Goal: Task Accomplishment & Management: Use online tool/utility

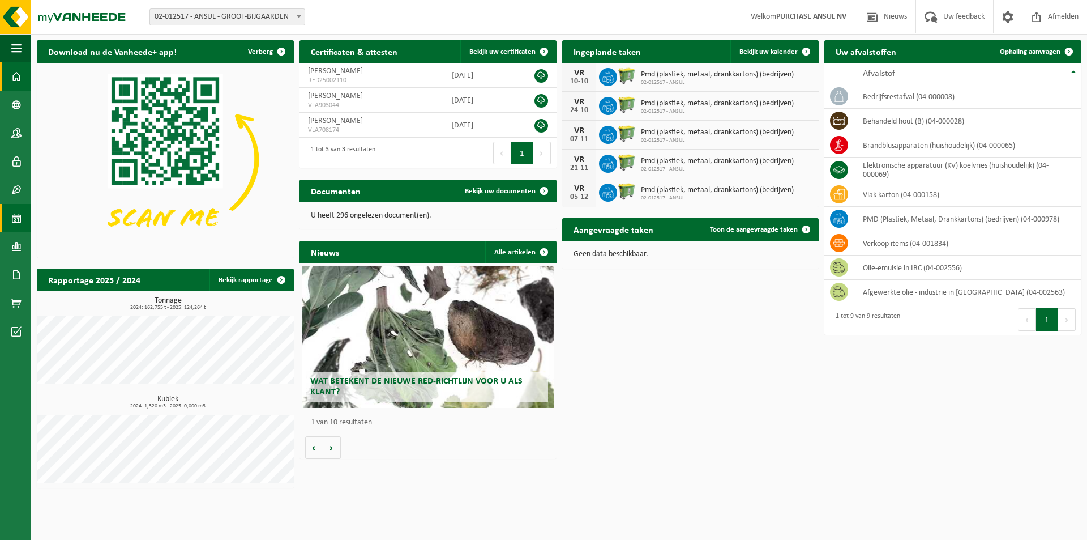
click at [18, 221] on span at bounding box center [16, 218] width 10 height 28
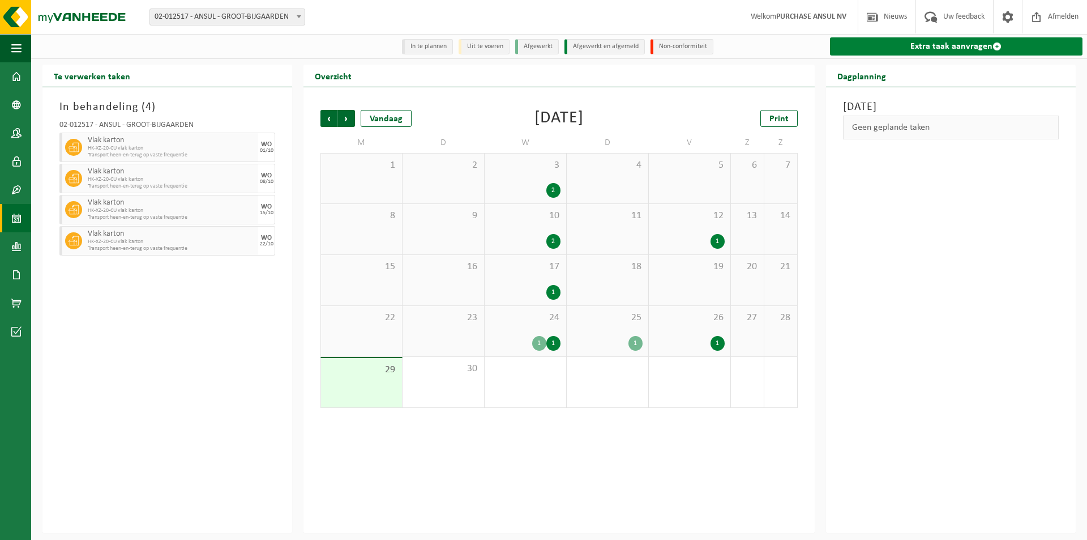
click at [939, 44] on link "Extra taak aanvragen" at bounding box center [956, 46] width 253 height 18
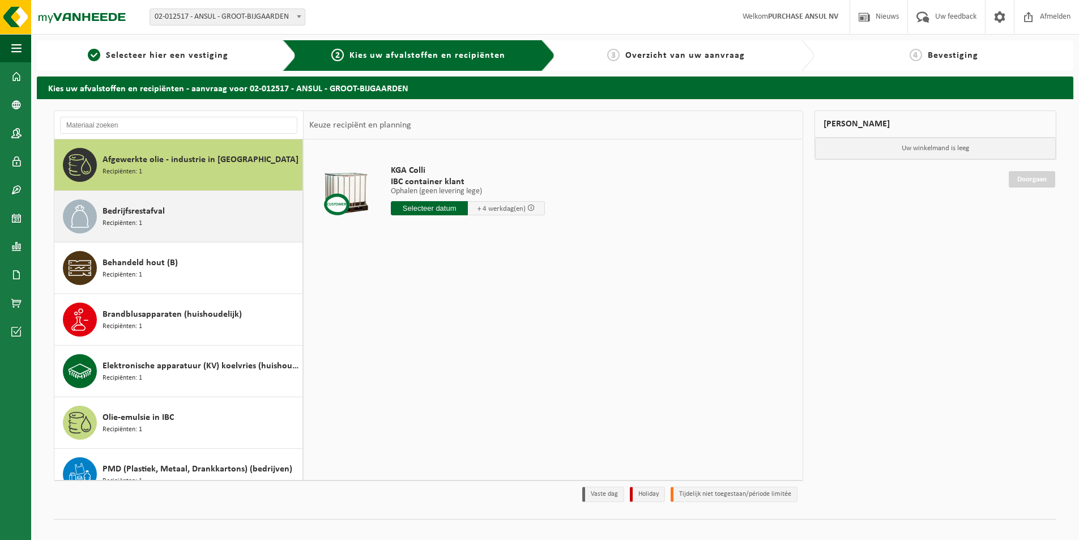
click at [164, 220] on div "Bedrijfsrestafval Recipiënten: 1" at bounding box center [200, 216] width 197 height 34
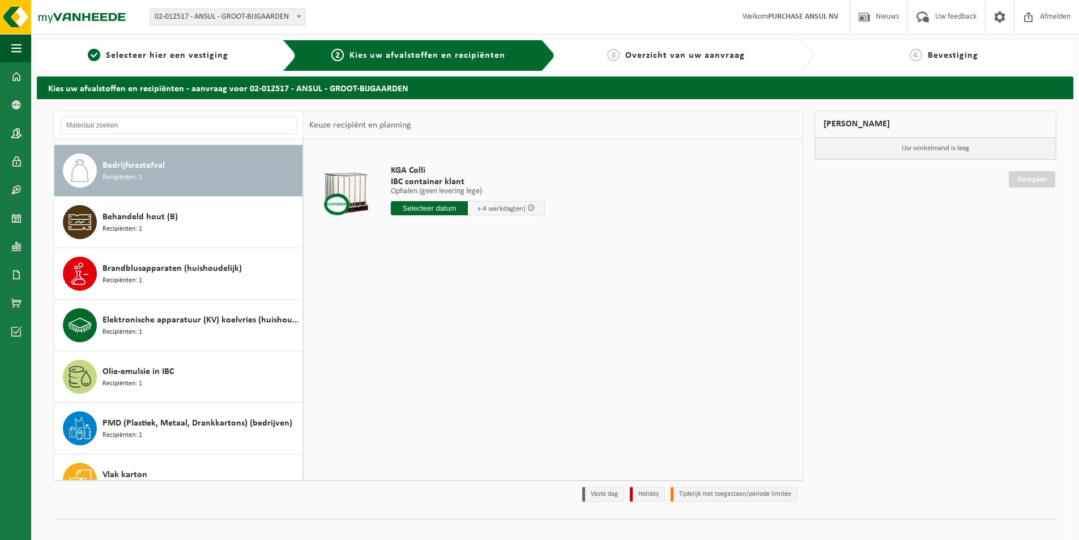
scroll to position [52, 0]
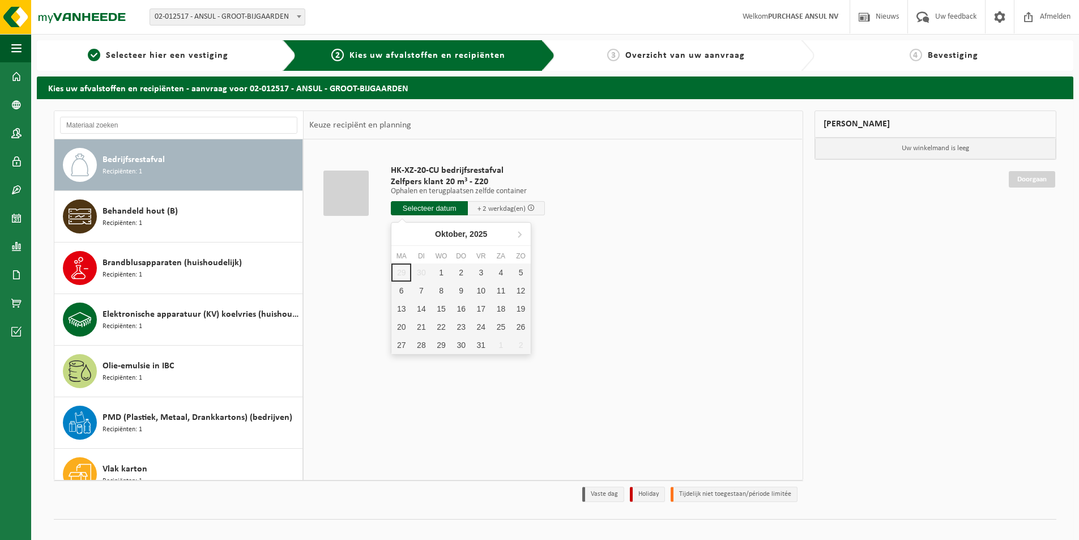
click at [431, 207] on input "text" at bounding box center [429, 208] width 77 height 14
click at [443, 272] on div "1" at bounding box center [441, 272] width 20 height 18
type input "Van 2025-10-01"
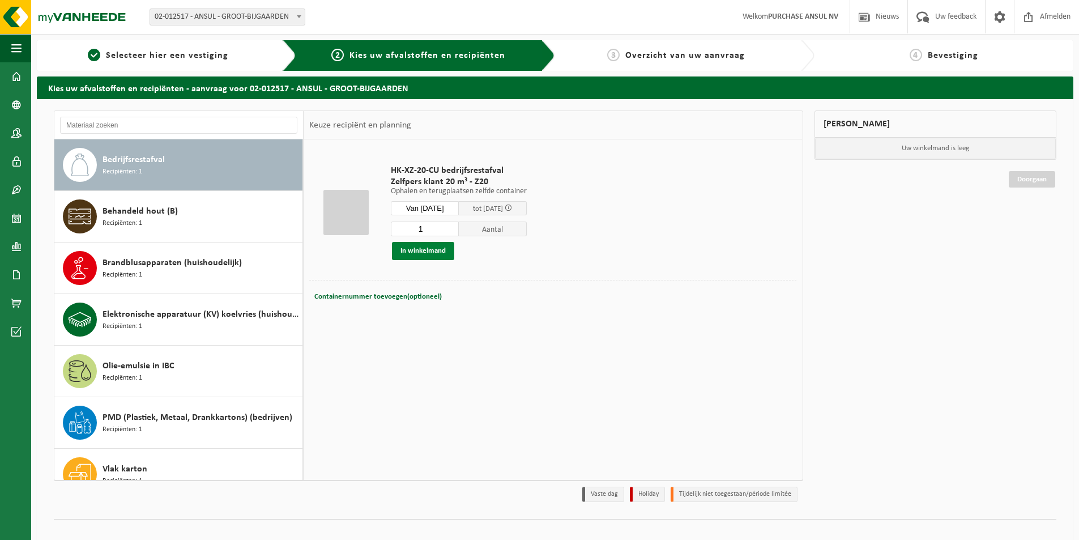
click at [420, 250] on button "In winkelmand" at bounding box center [423, 251] width 62 height 18
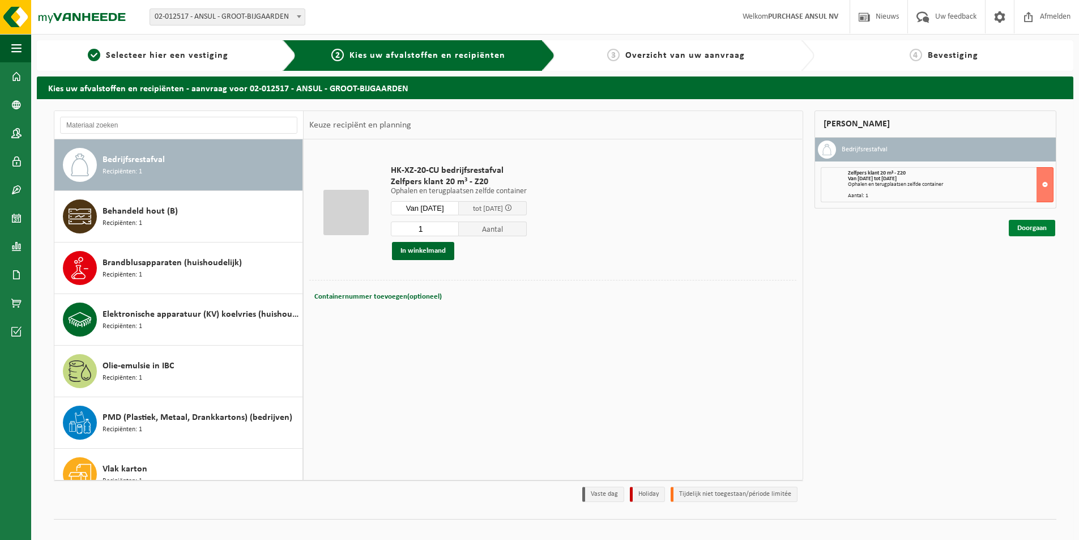
click at [1037, 226] on link "Doorgaan" at bounding box center [1031, 228] width 46 height 16
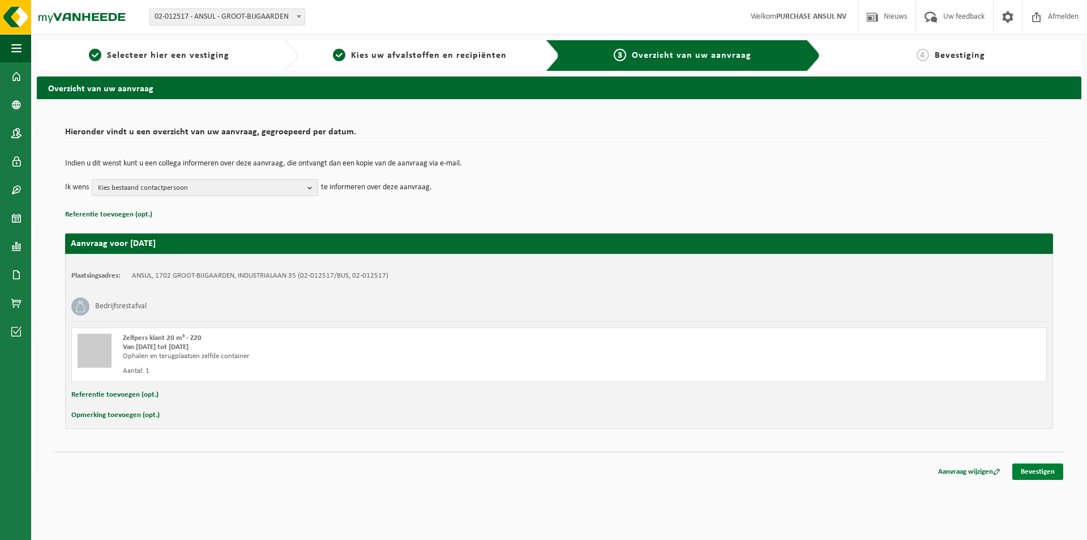
click at [1040, 467] on link "Bevestigen" at bounding box center [1037, 471] width 51 height 16
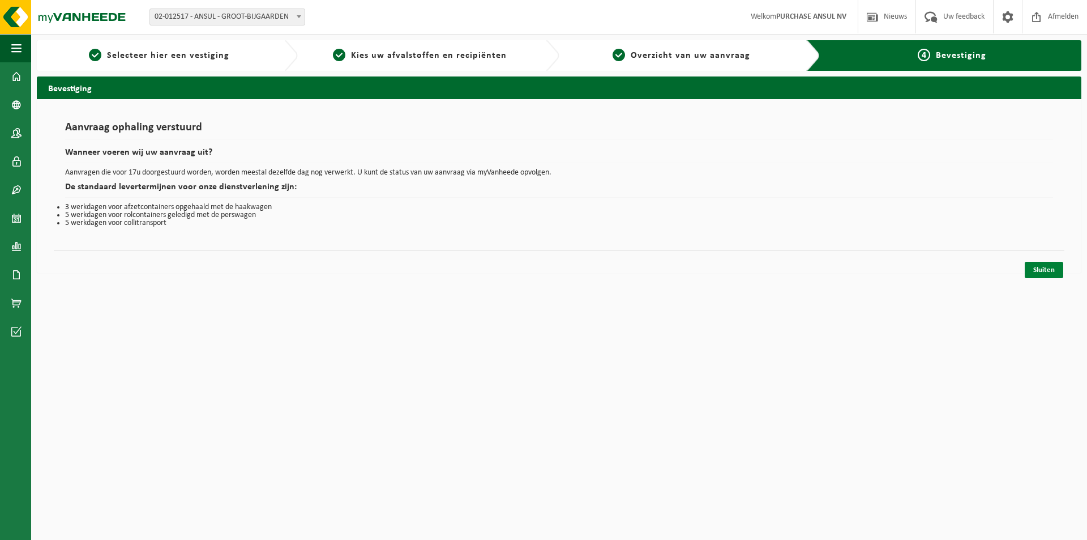
click at [1040, 267] on link "Sluiten" at bounding box center [1044, 270] width 39 height 16
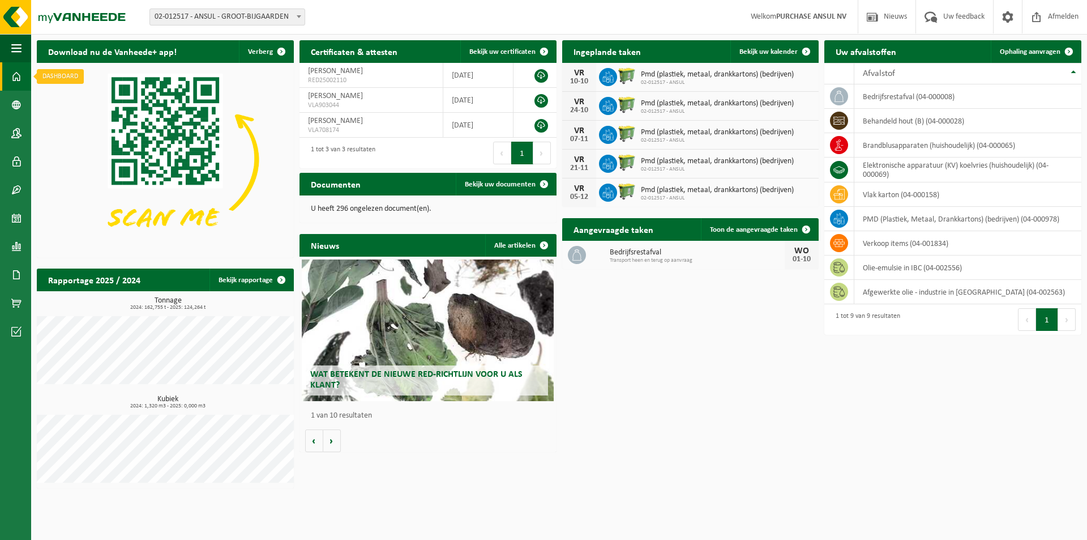
click at [16, 72] on span at bounding box center [16, 76] width 10 height 28
click at [17, 107] on span at bounding box center [16, 105] width 10 height 28
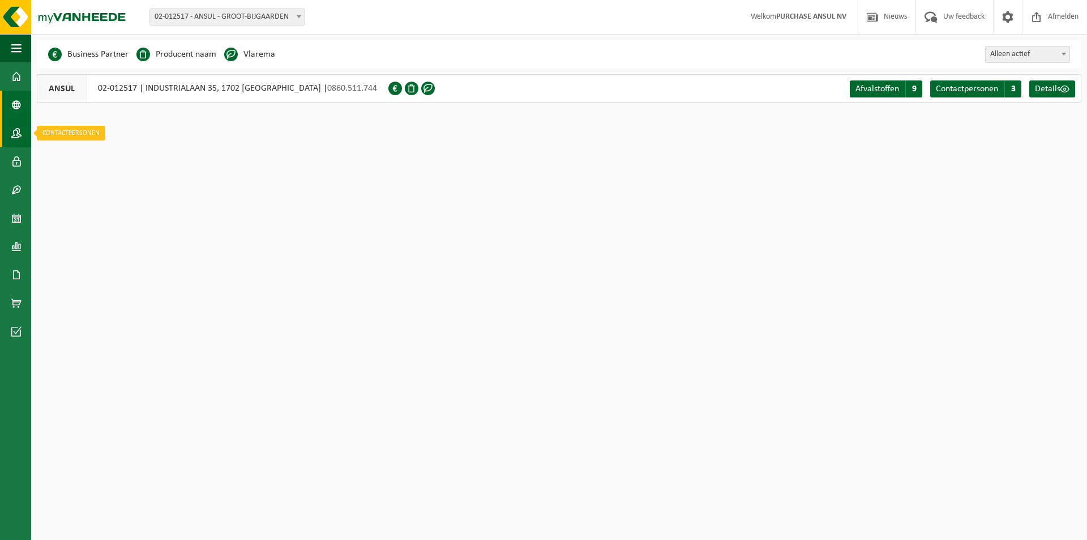
click at [12, 135] on span at bounding box center [16, 133] width 10 height 28
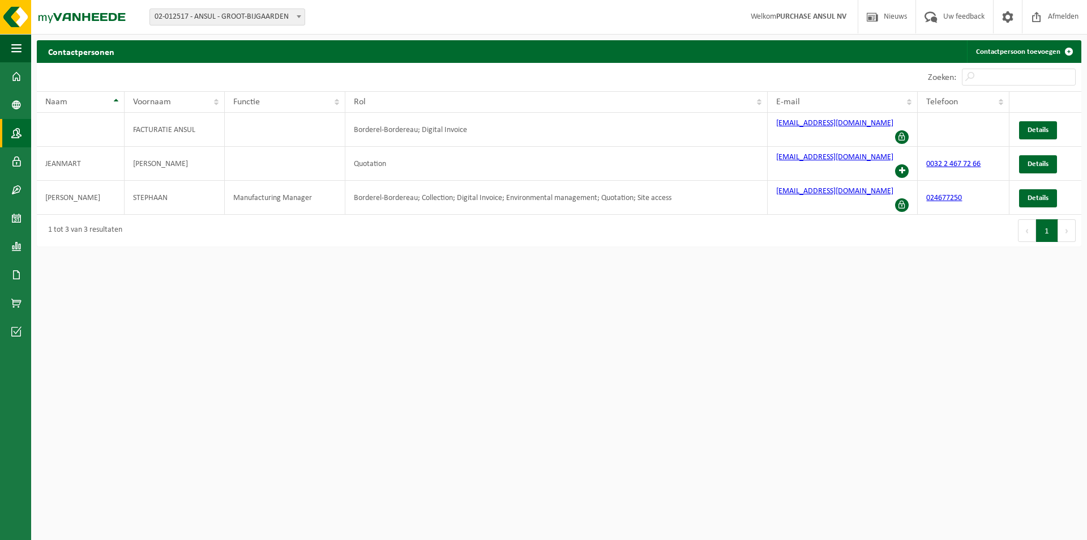
click at [297, 16] on b at bounding box center [299, 16] width 5 height 3
click at [545, 361] on html "Vestiging: 02-012517 - ANSUL - GROOT-BIJGAARDEN 02-012517 - ANSUL - GROOT-BIJGA…" at bounding box center [543, 270] width 1087 height 540
click at [18, 217] on span at bounding box center [16, 218] width 10 height 28
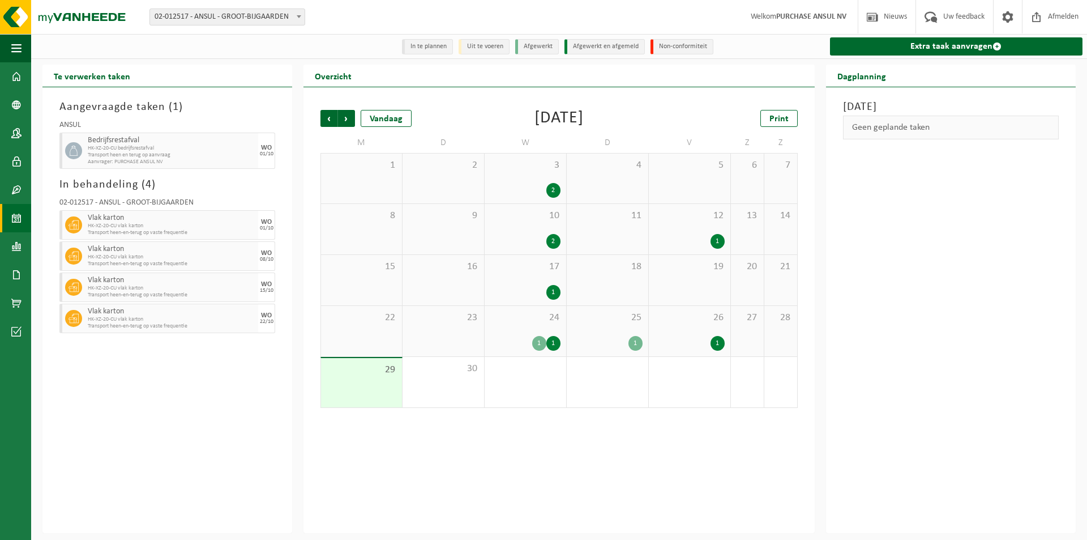
click at [542, 382] on div "1" at bounding box center [526, 382] width 82 height 50
click at [347, 121] on span "Volgende" at bounding box center [346, 118] width 17 height 17
